Goal: Task Accomplishment & Management: Manage account settings

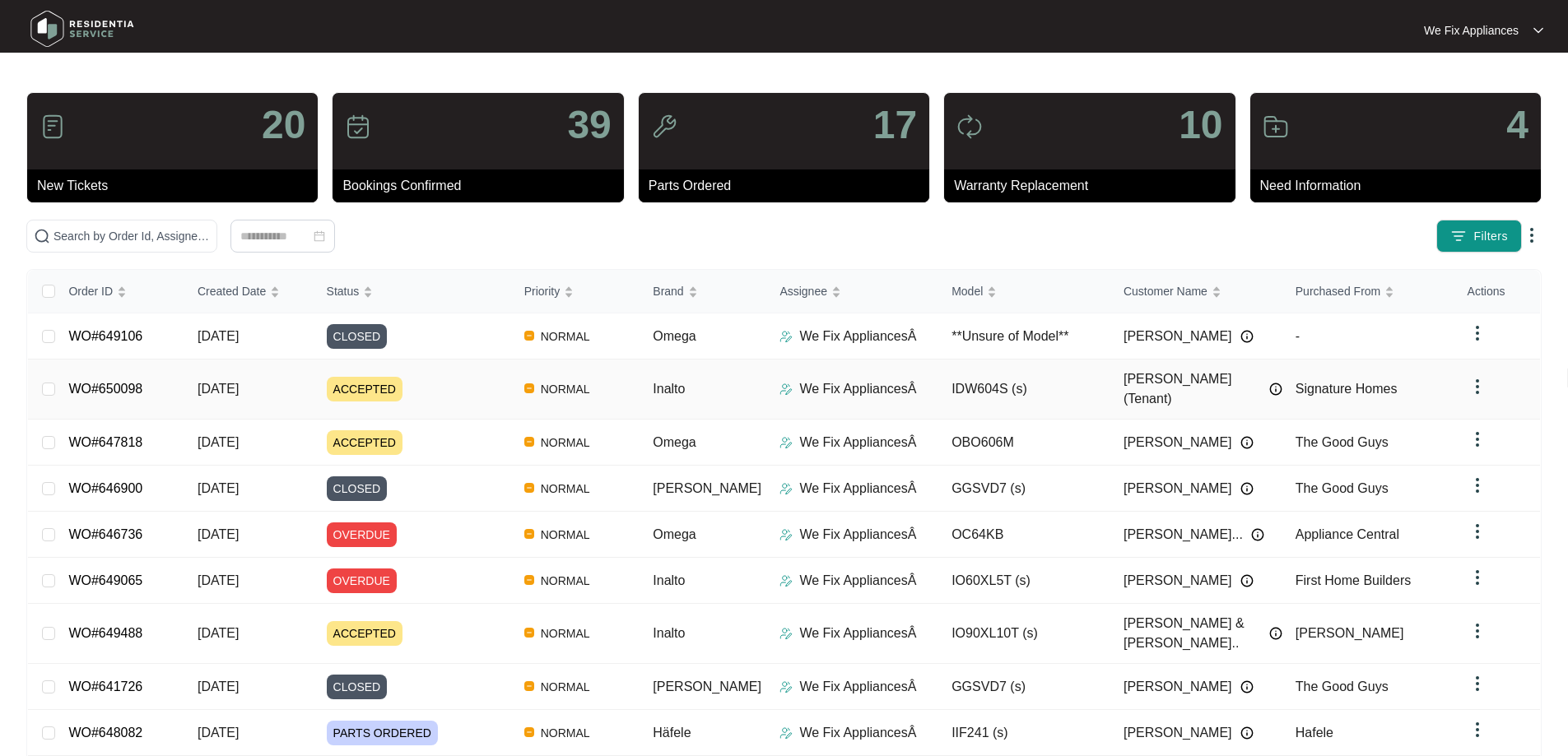
click at [128, 382] on link "WO#650098" at bounding box center [105, 389] width 74 height 14
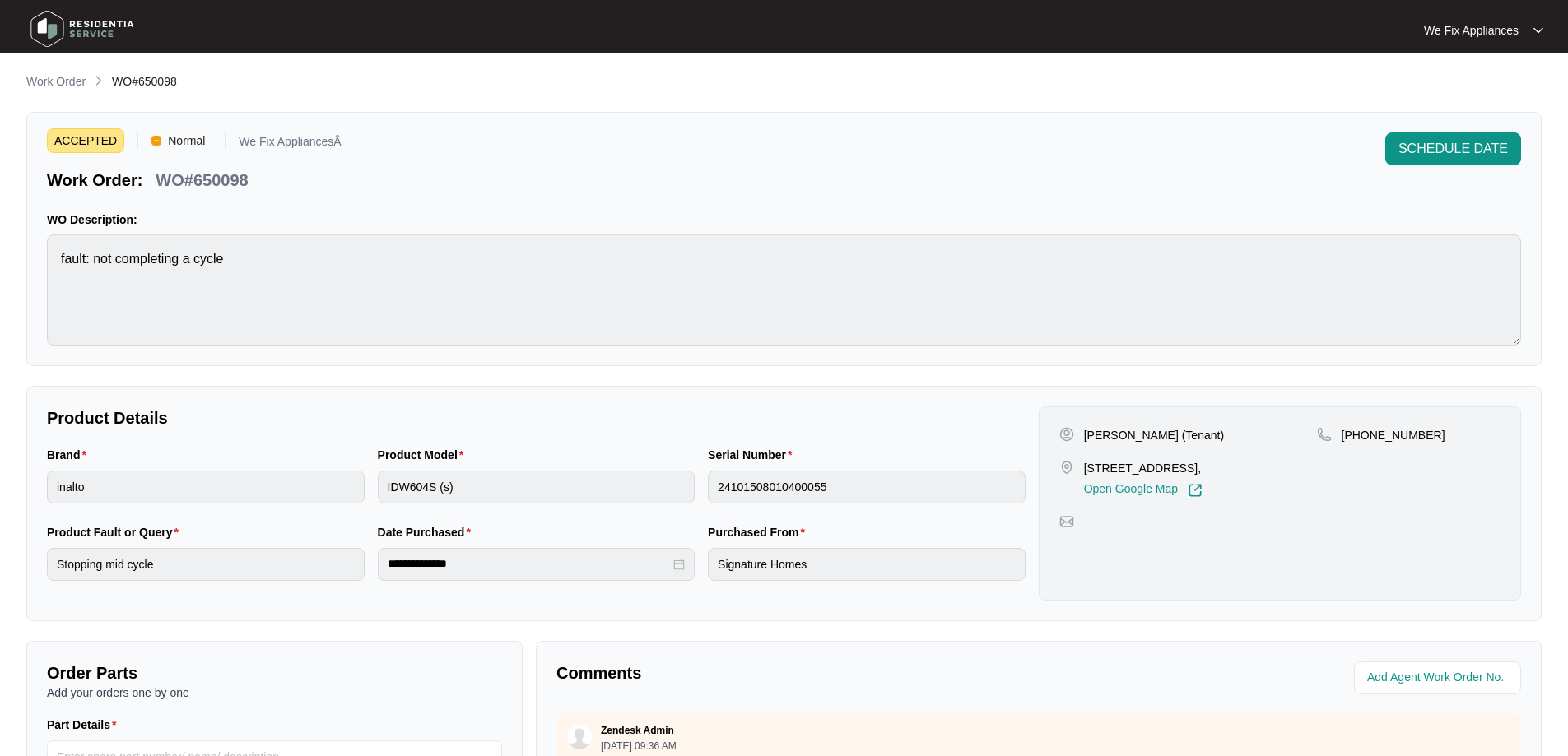
click at [100, 19] on img at bounding box center [82, 28] width 115 height 50
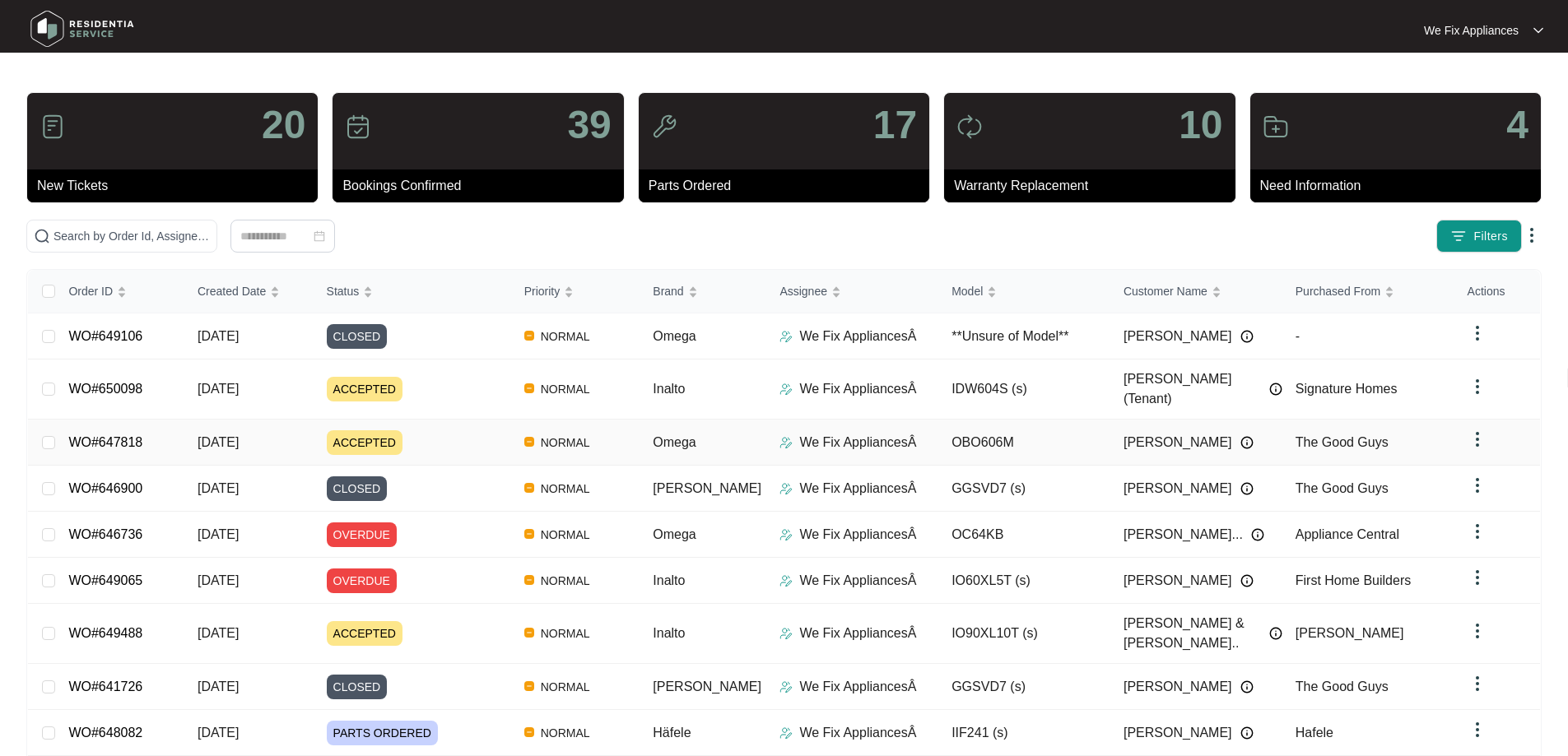
click at [130, 435] on link "WO#647818" at bounding box center [105, 442] width 74 height 14
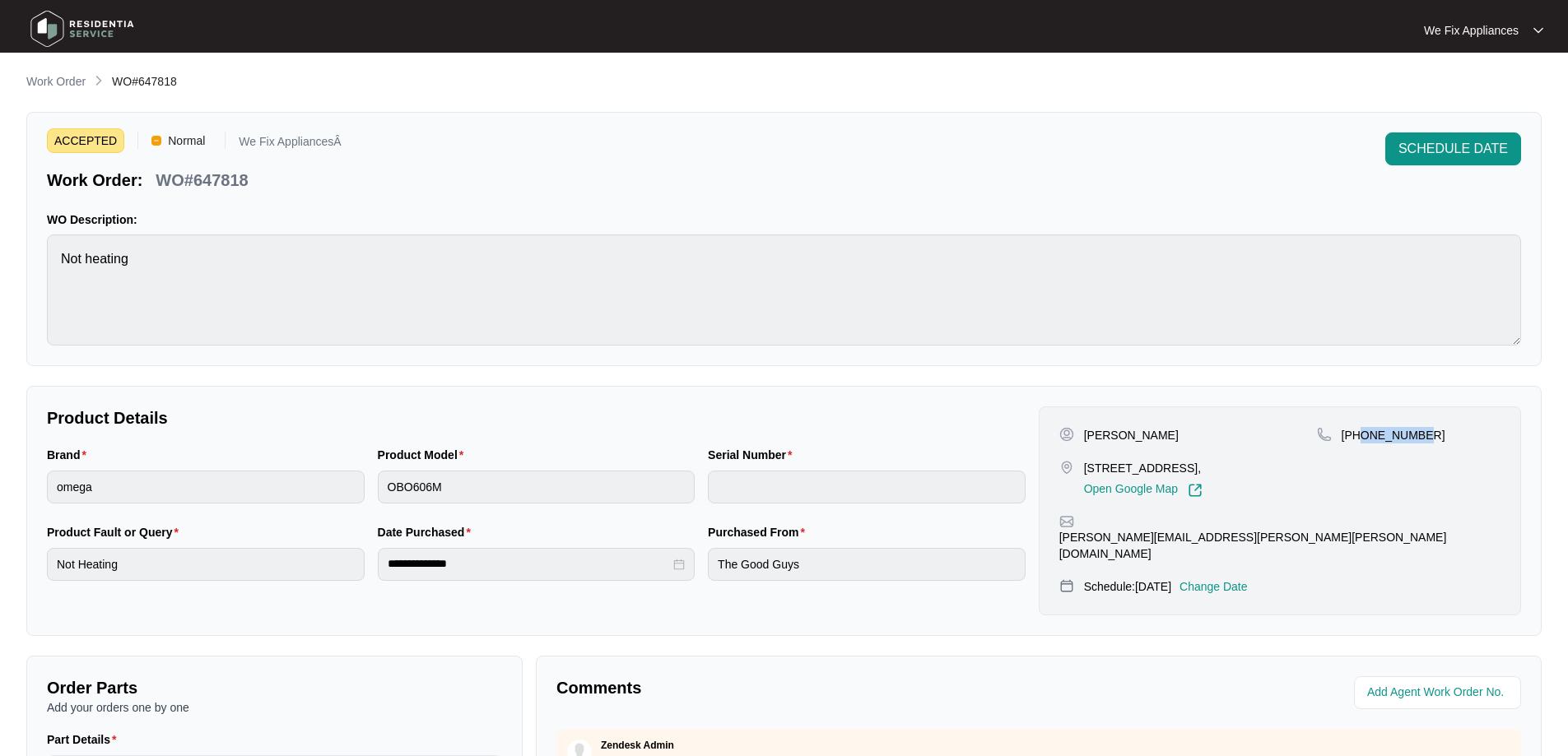
drag, startPoint x: 1429, startPoint y: 446, endPoint x: 1364, endPoint y: 446, distance: 65.0
click at [1364, 446] on div "[PHONE_NUMBER]" at bounding box center [1409, 462] width 184 height 71
copy p "439294577"
click at [88, 26] on img at bounding box center [82, 28] width 115 height 50
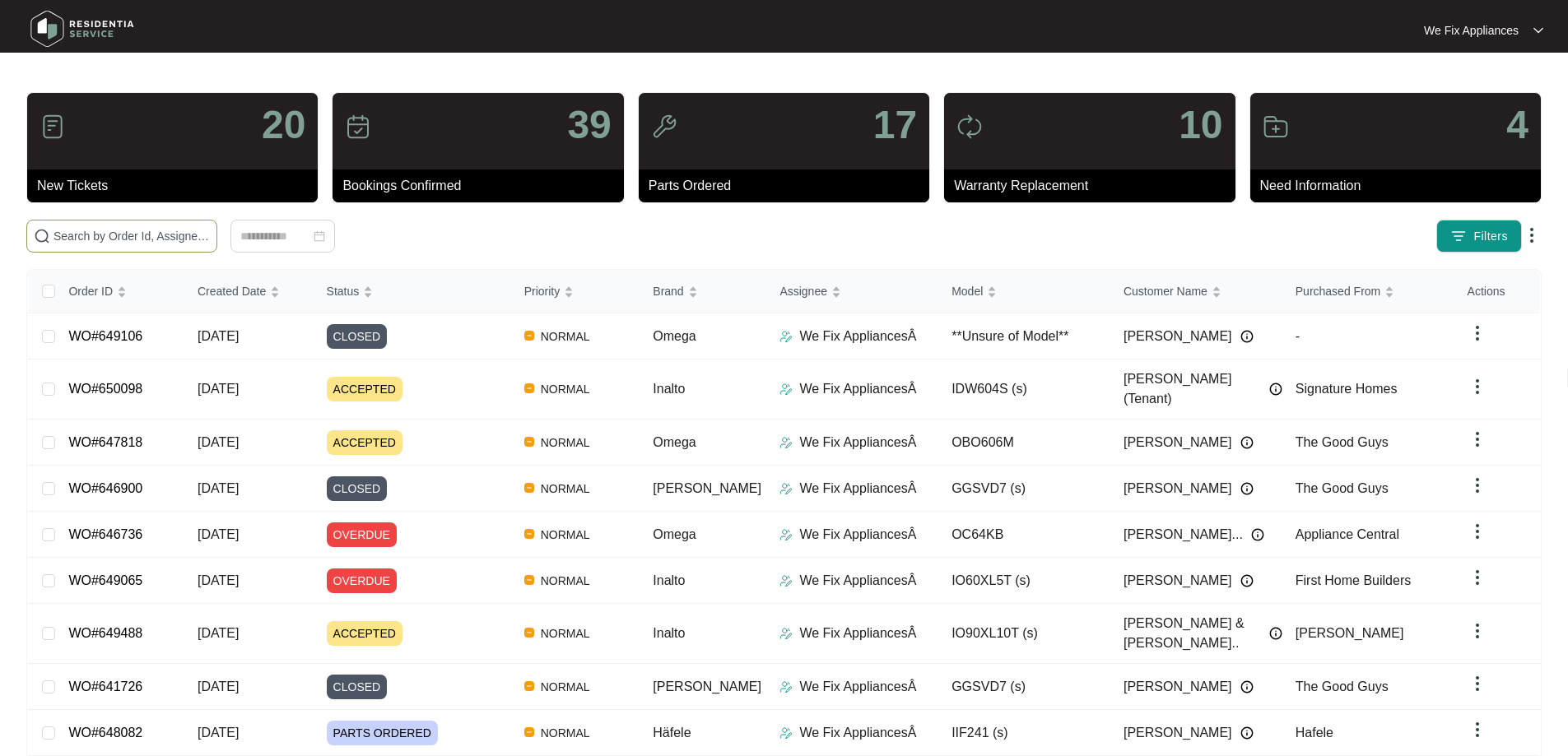
drag, startPoint x: 147, startPoint y: 222, endPoint x: 107, endPoint y: 227, distance: 40.3
paste input "650098"
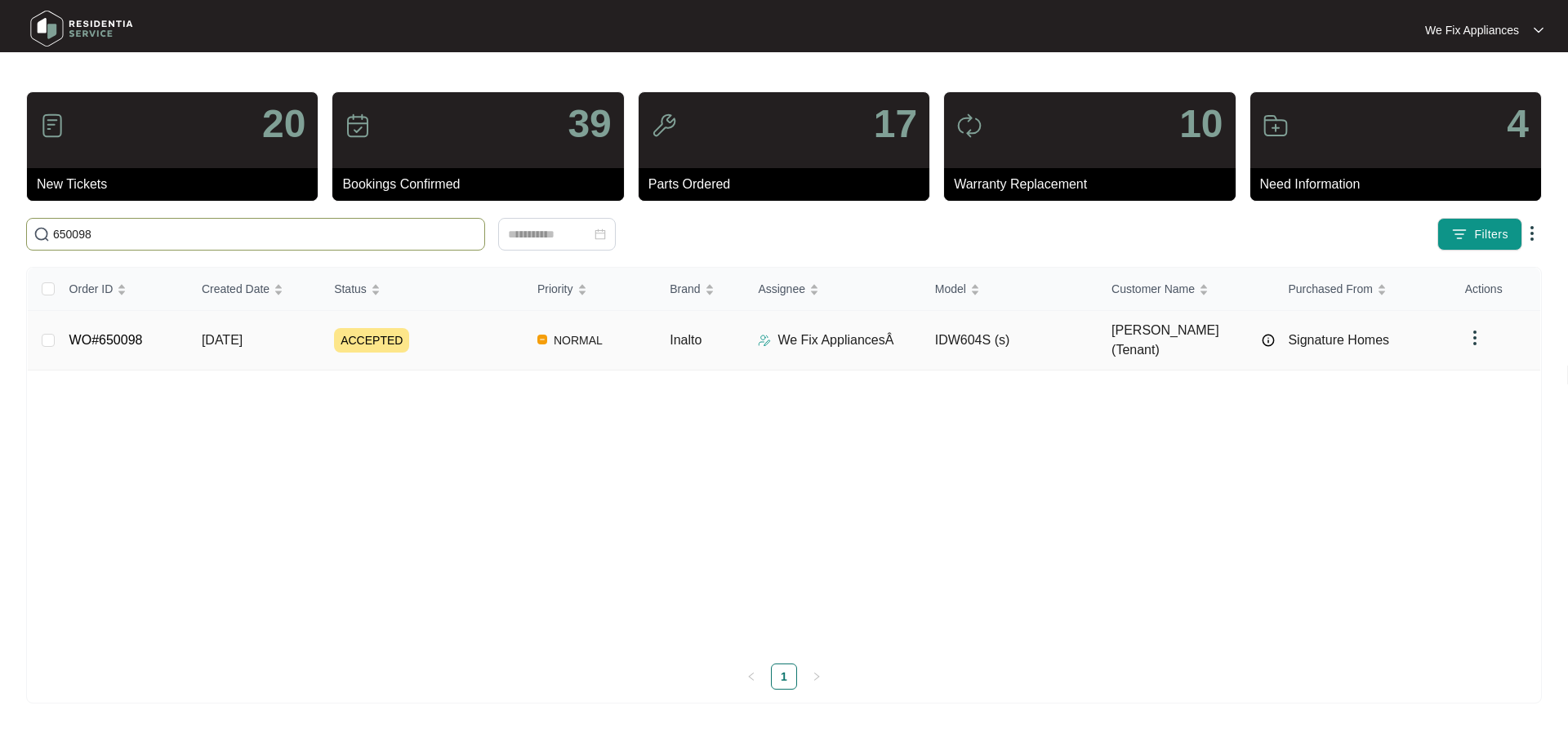
type input "650098"
click at [86, 333] on link "WO#650098" at bounding box center [106, 339] width 74 height 14
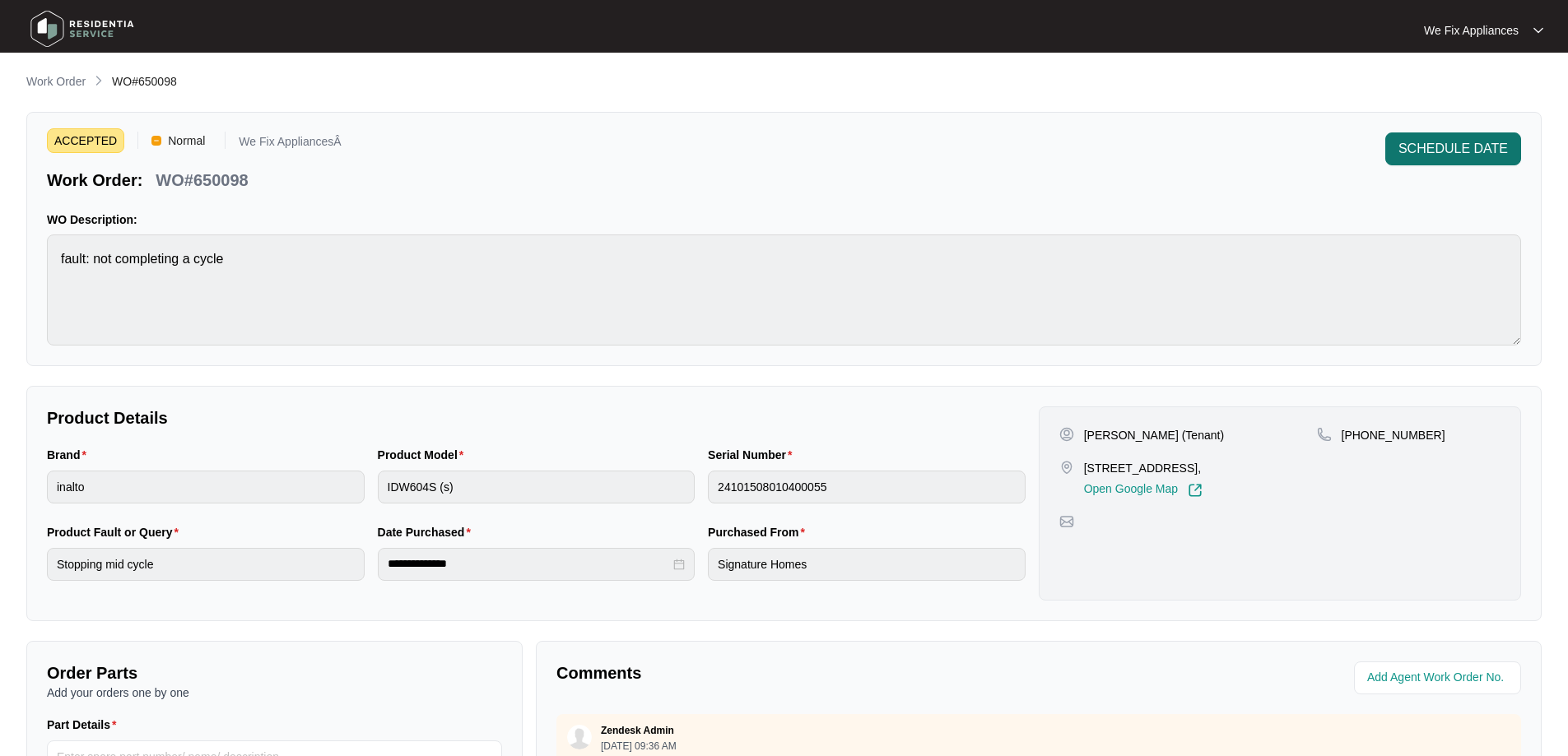
click at [1496, 147] on span "SCHEDULE DATE" at bounding box center [1453, 148] width 109 height 19
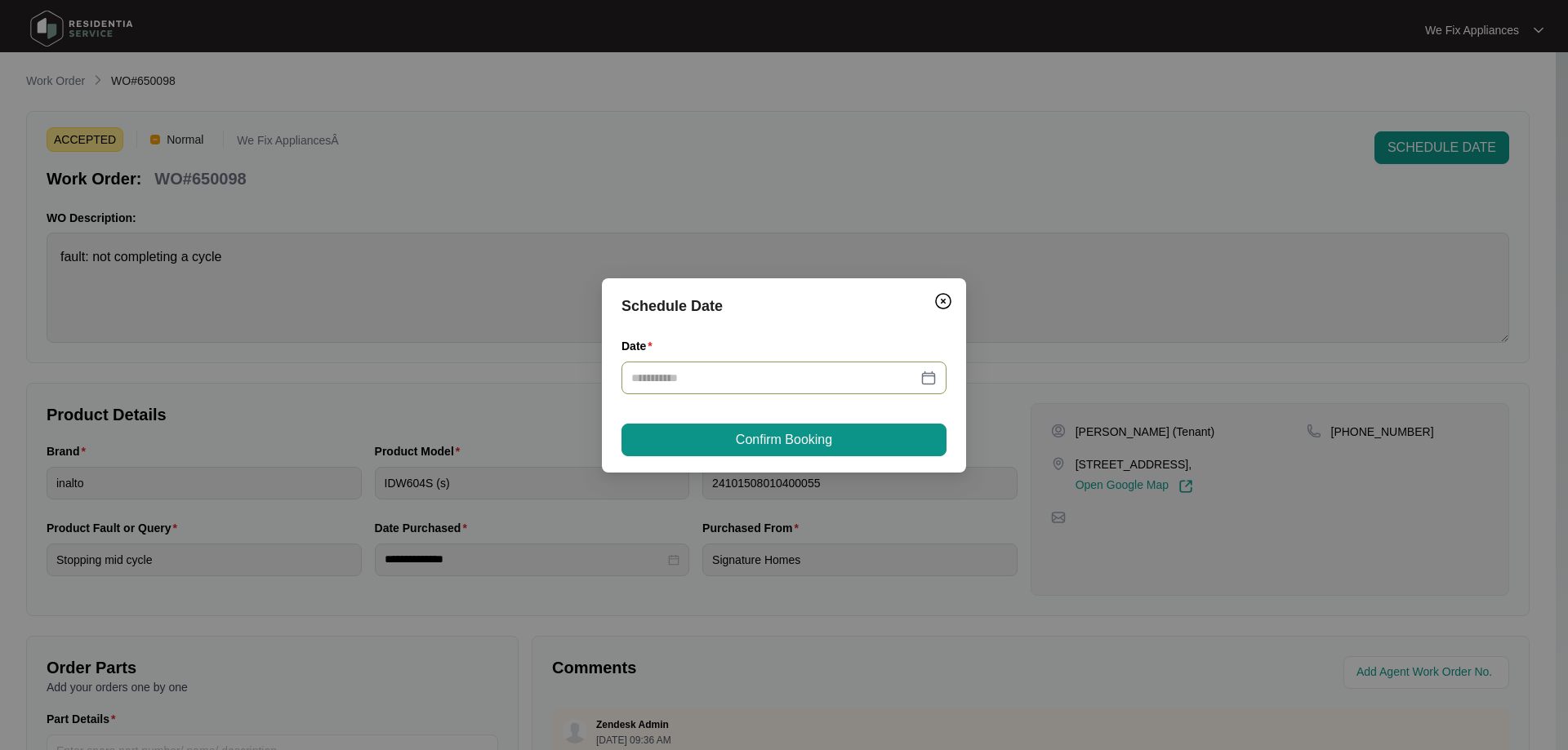
click at [729, 371] on input "Date" at bounding box center [773, 378] width 285 height 18
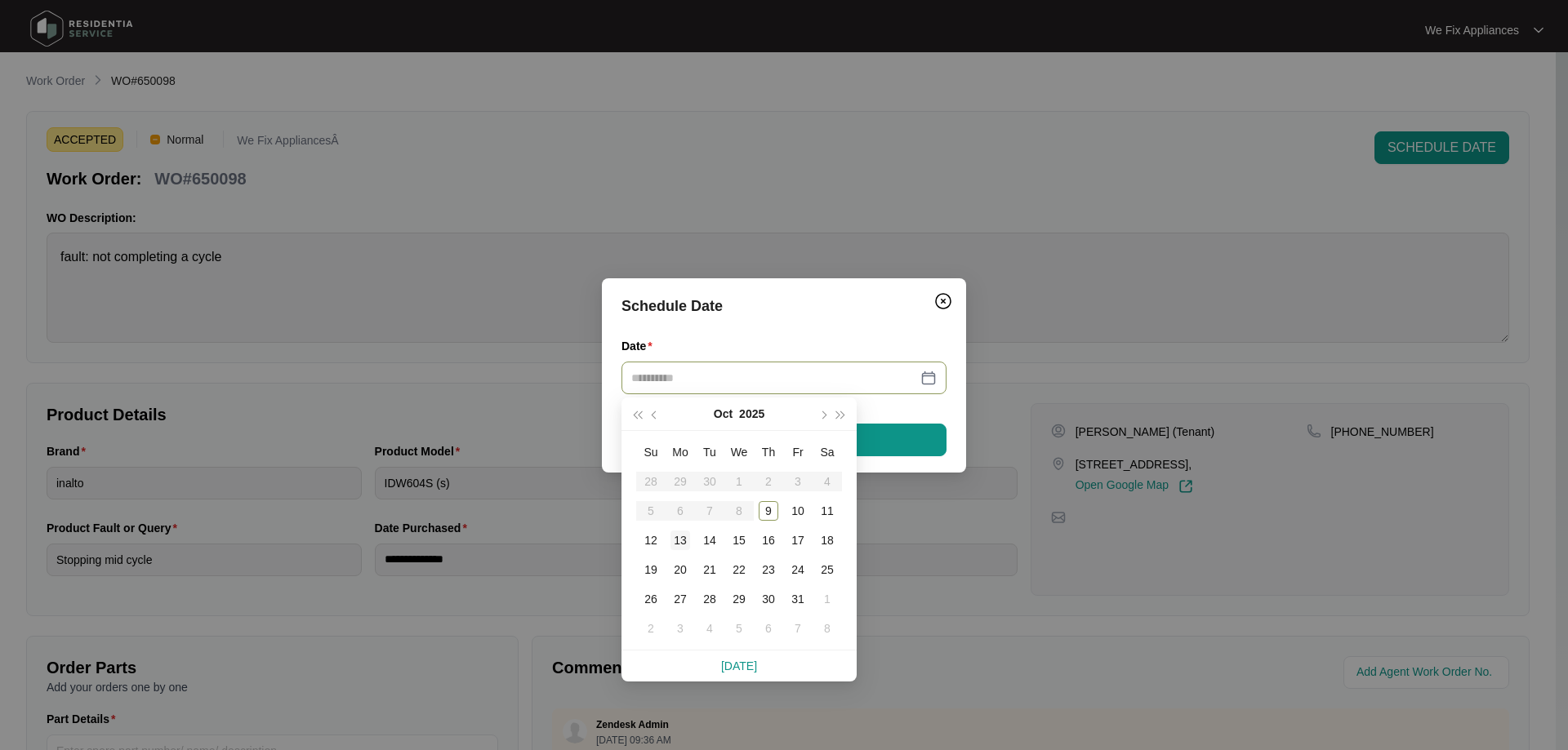
type input "**********"
click at [681, 544] on div "13" at bounding box center [679, 539] width 19 height 19
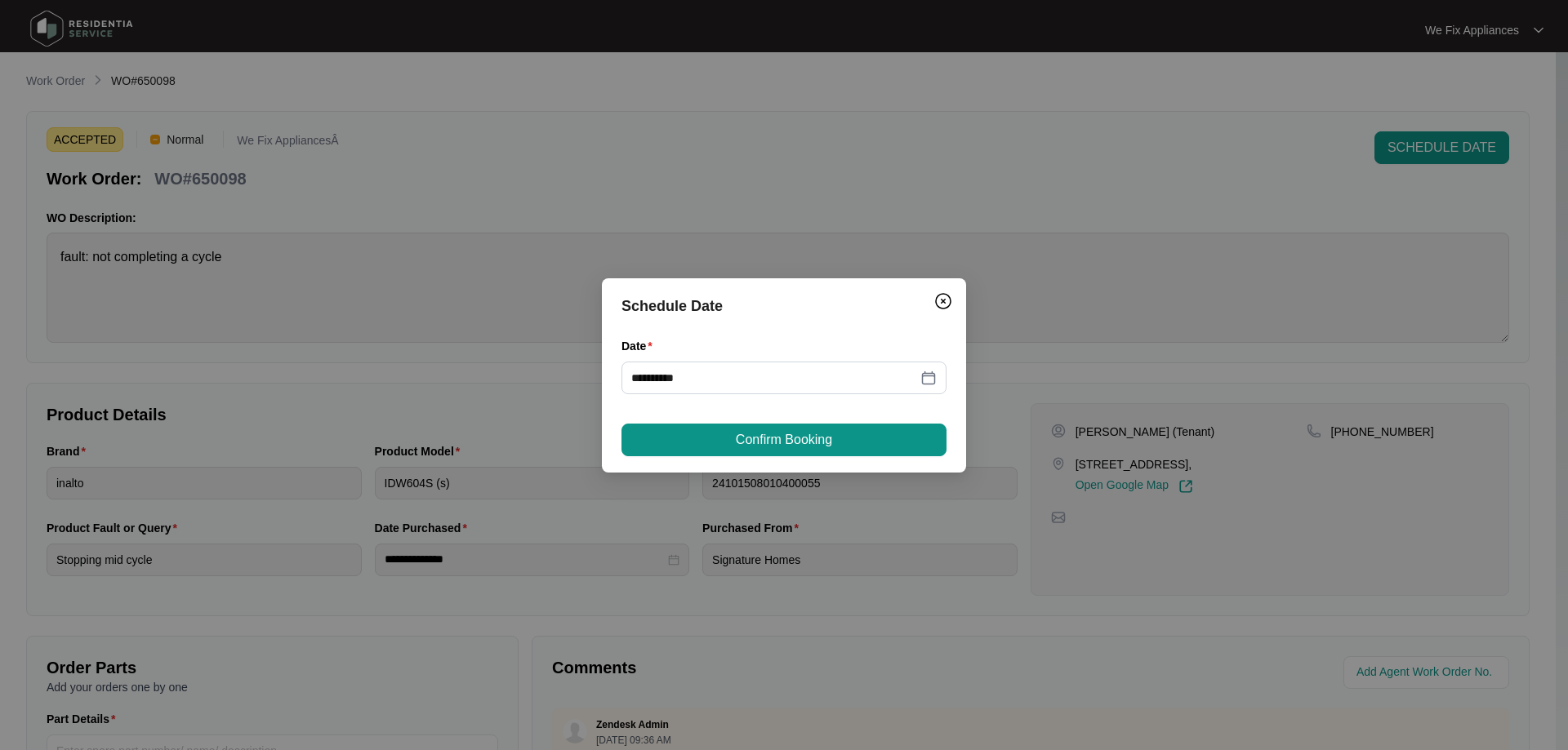
click at [770, 437] on span "Confirm Booking" at bounding box center [784, 439] width 97 height 19
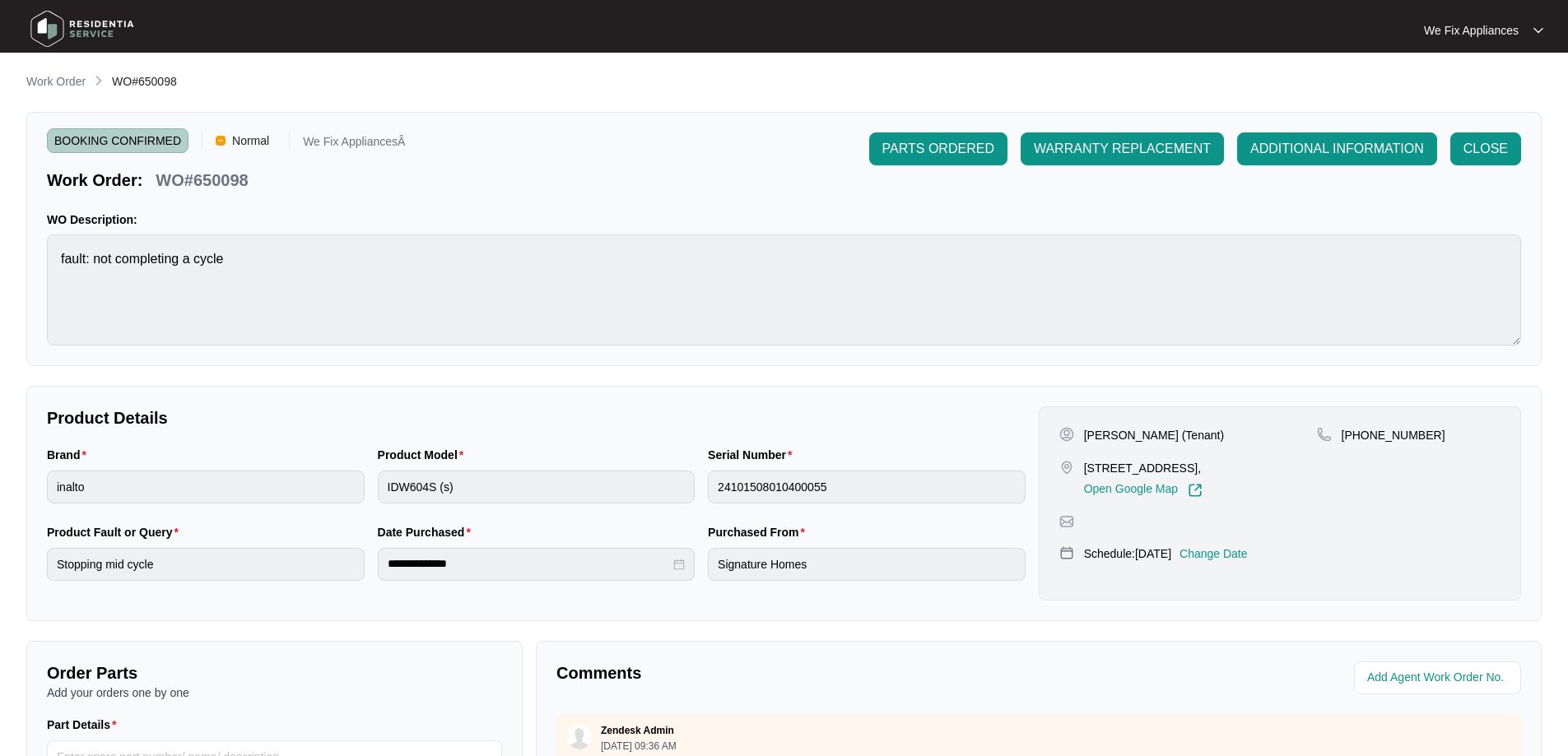
click at [99, 28] on img at bounding box center [82, 28] width 115 height 50
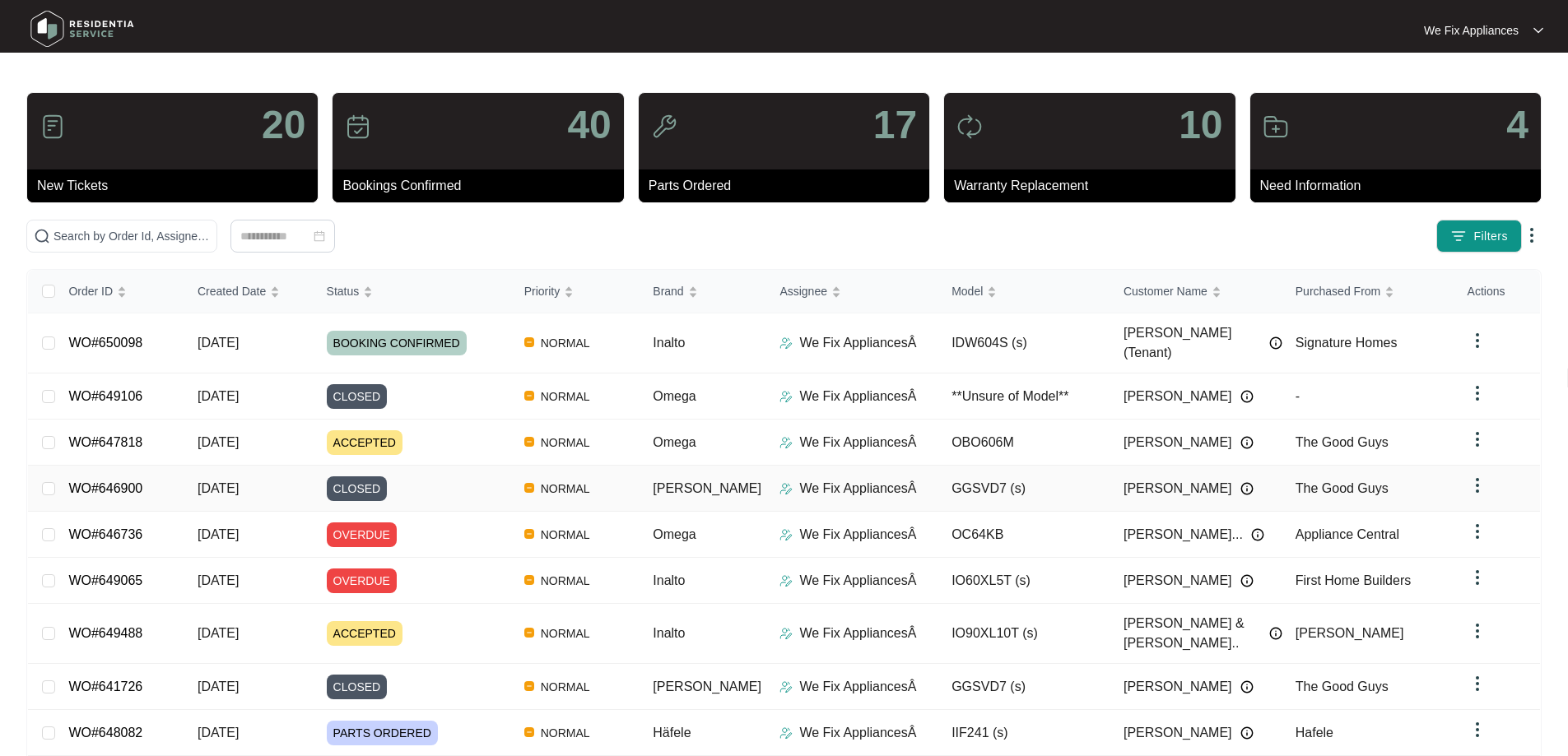
scroll to position [90, 0]
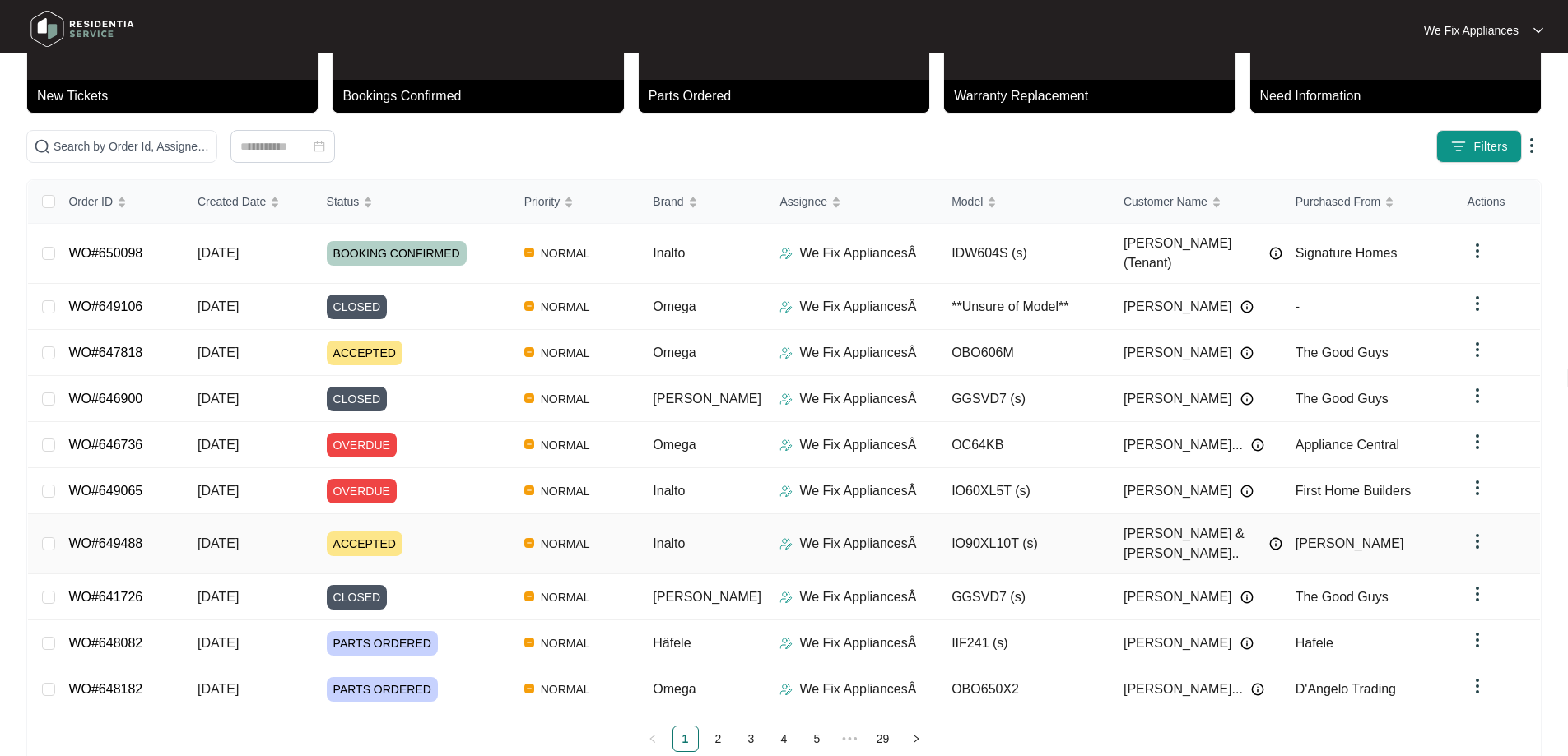
click at [123, 536] on link "WO#649488" at bounding box center [105, 543] width 74 height 14
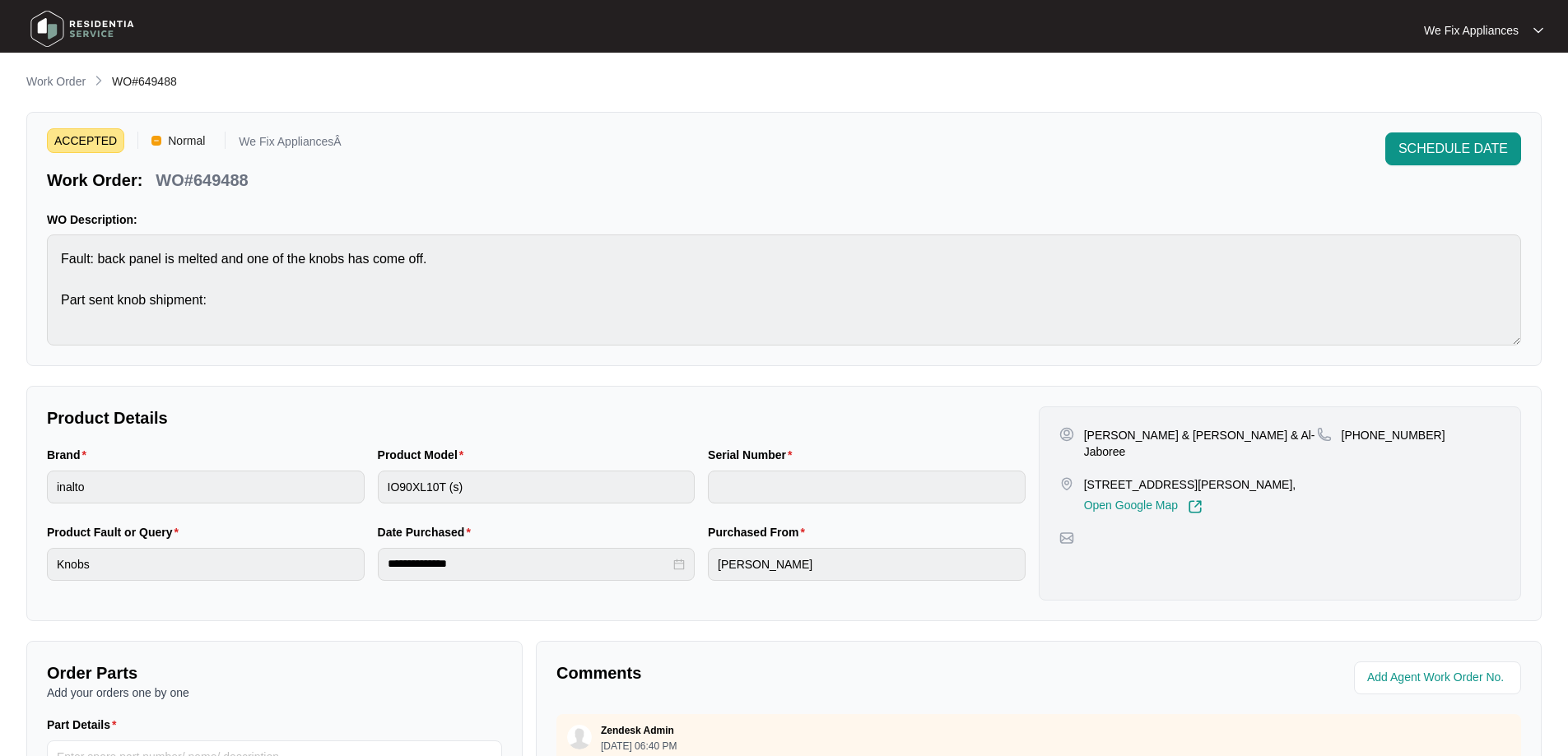
click at [89, 25] on img at bounding box center [82, 28] width 115 height 50
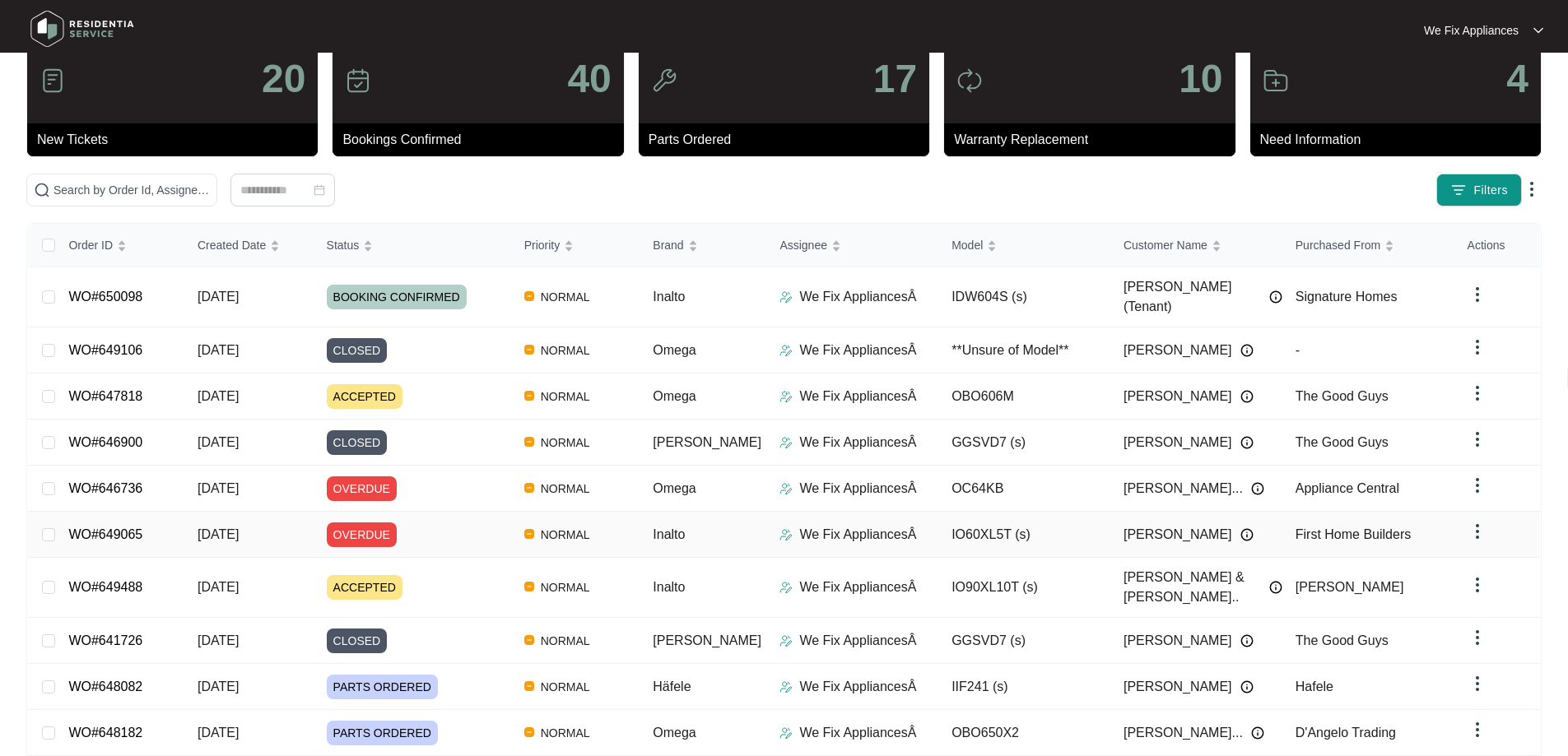
scroll to position [90, 0]
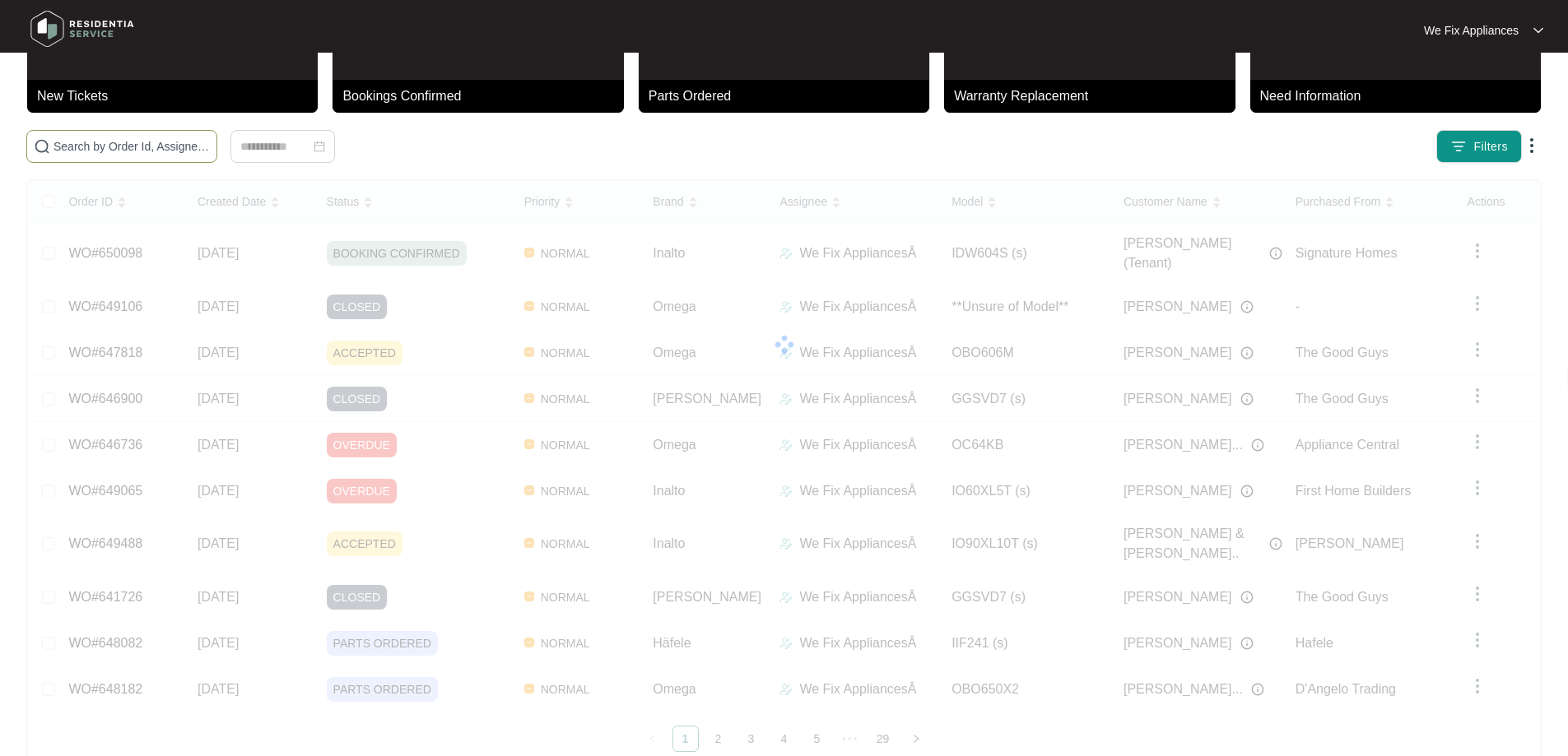
drag, startPoint x: 204, startPoint y: 161, endPoint x: 217, endPoint y: 157, distance: 13.6
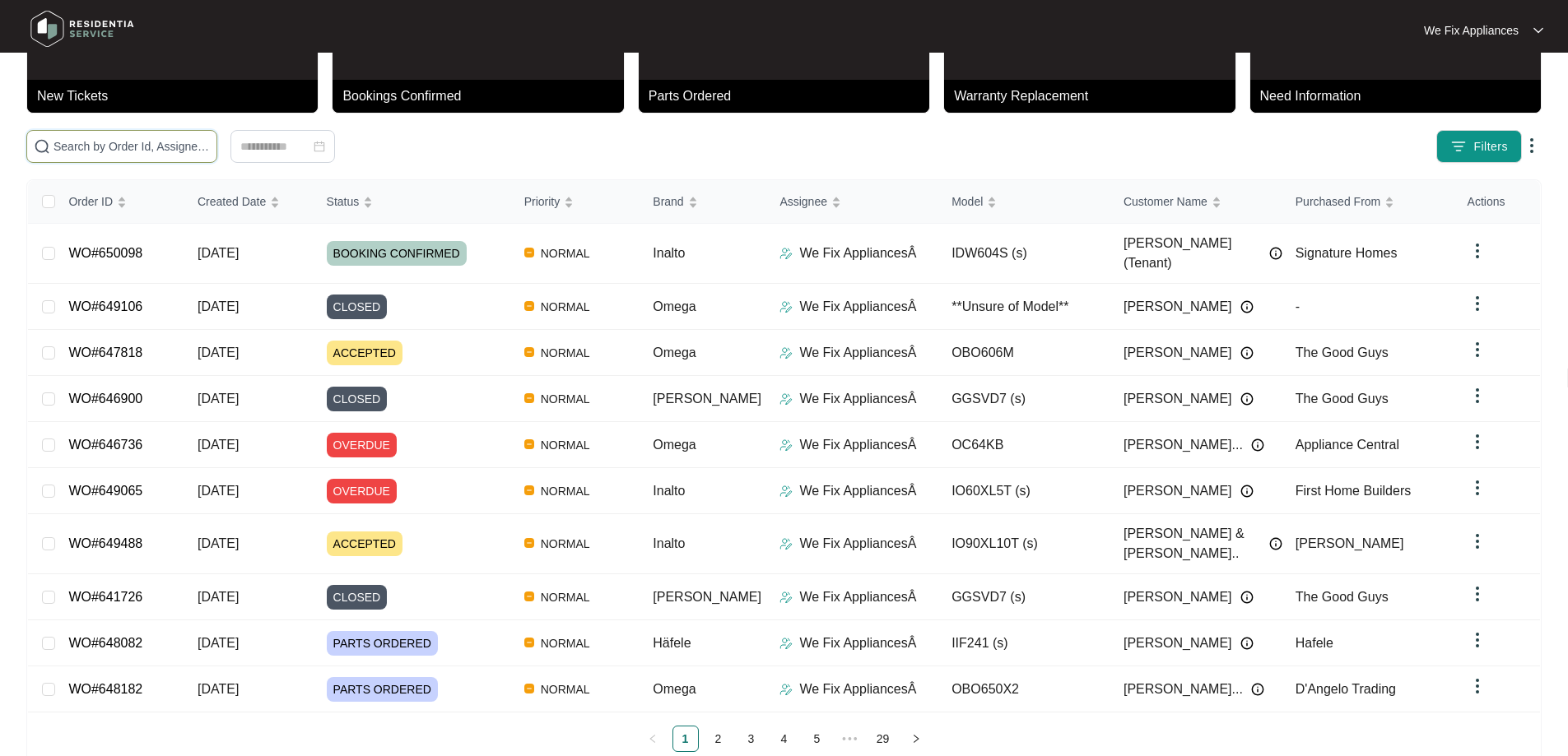
drag, startPoint x: 217, startPoint y: 157, endPoint x: 241, endPoint y: 149, distance: 25.3
paste input "650098"
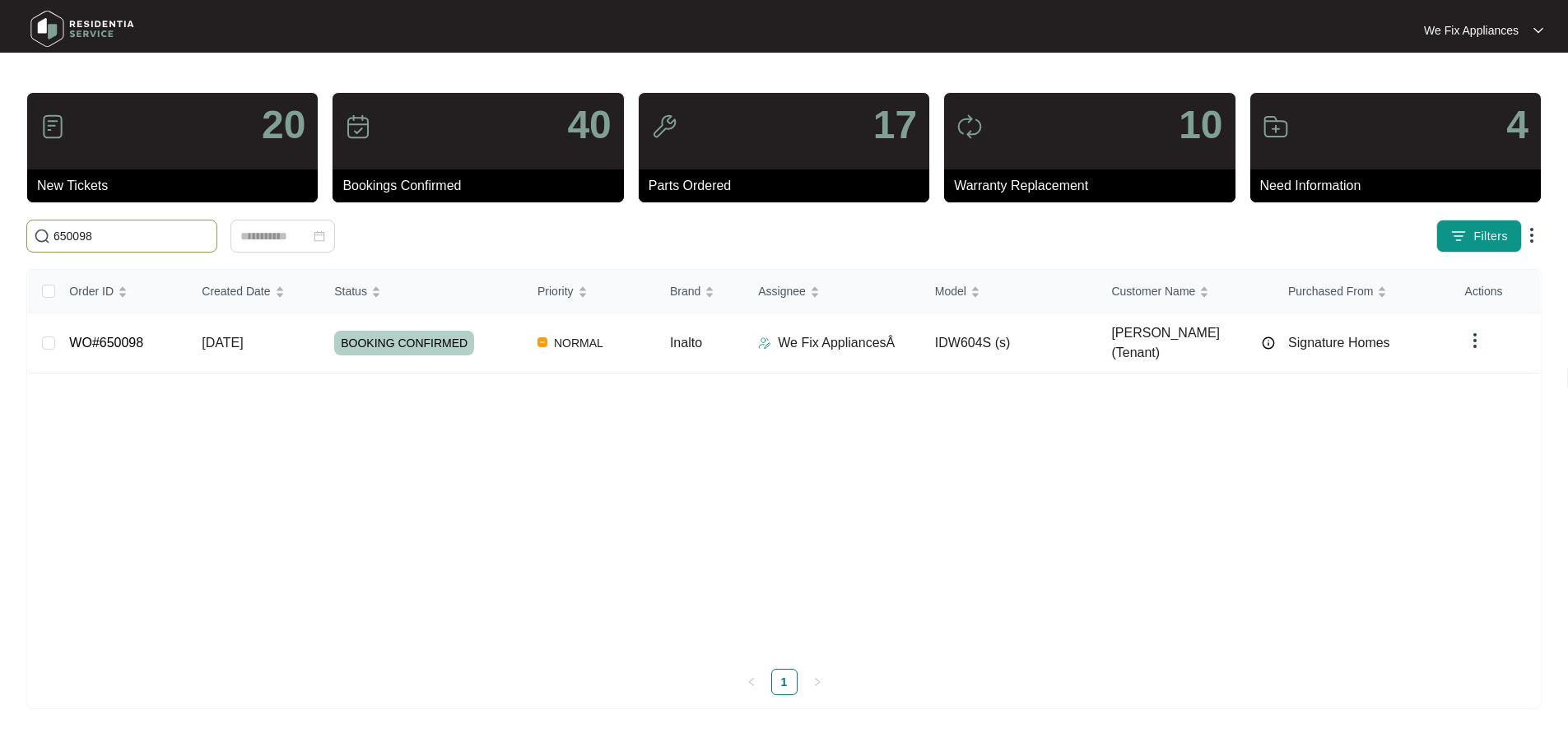
scroll to position [0, 0]
type input "650098"
click at [123, 258] on div "20 New Tickets 40 Bookings Confirmed 17 Parts Ordered 10 Warranty Replacement 4…" at bounding box center [790, 401] width 1528 height 617
drag, startPoint x: 133, startPoint y: 232, endPoint x: 0, endPoint y: 191, distance: 139.2
click at [0, 191] on main "20 New Tickets 40 Bookings Confirmed 17 Parts Ordered 10 Warranty Replacement 4…" at bounding box center [790, 378] width 1581 height 756
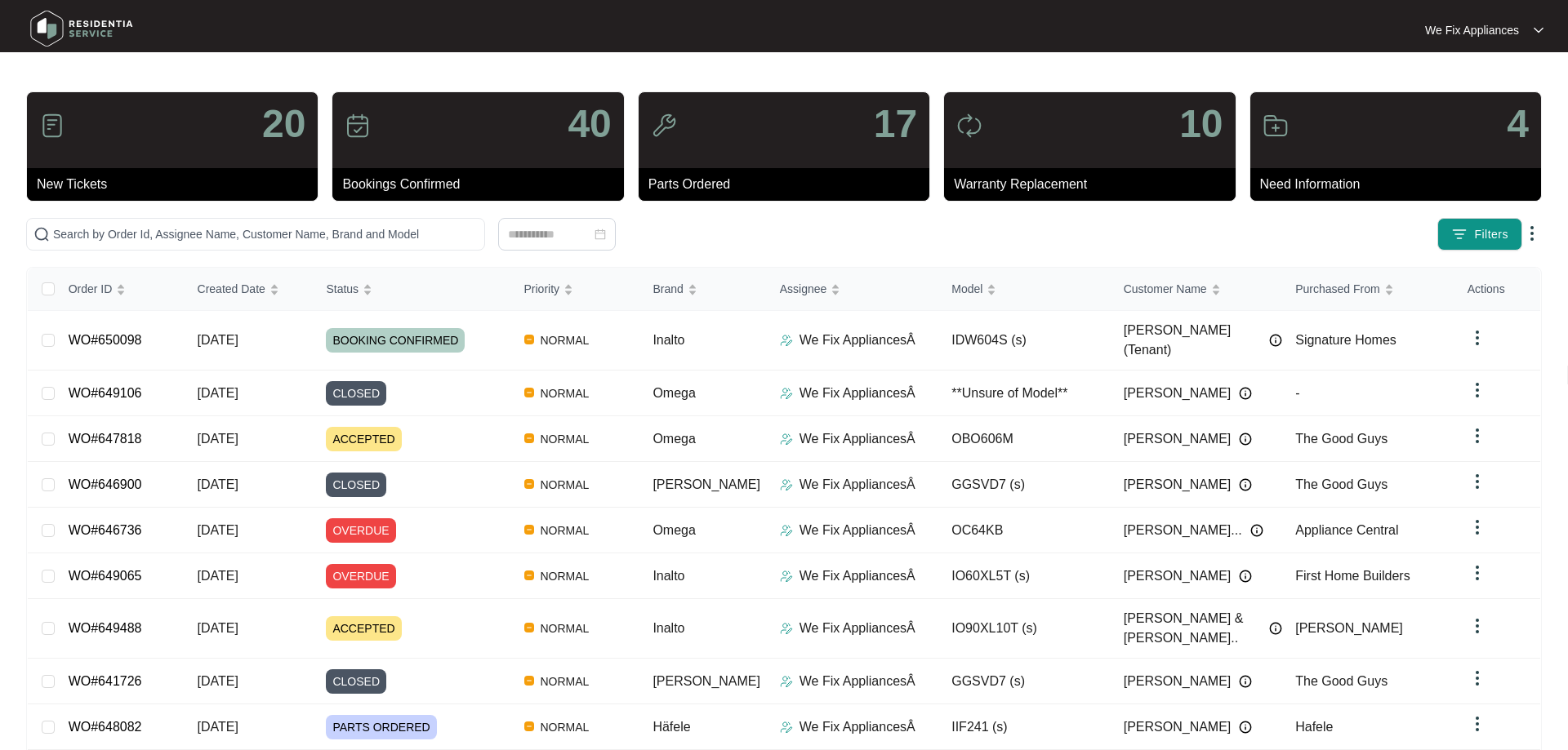
click at [106, 14] on img at bounding box center [81, 28] width 114 height 49
